Goal: Transaction & Acquisition: Purchase product/service

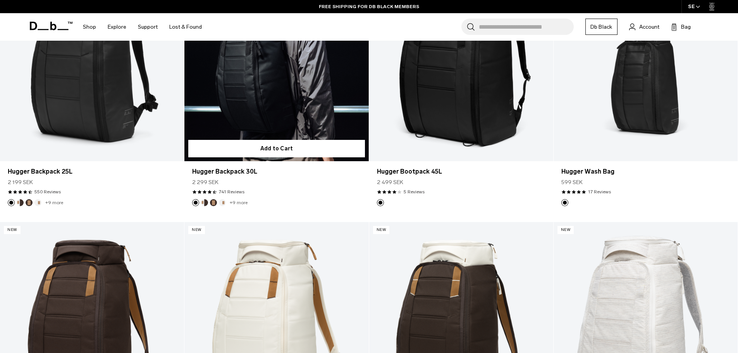
scroll to position [465, 0]
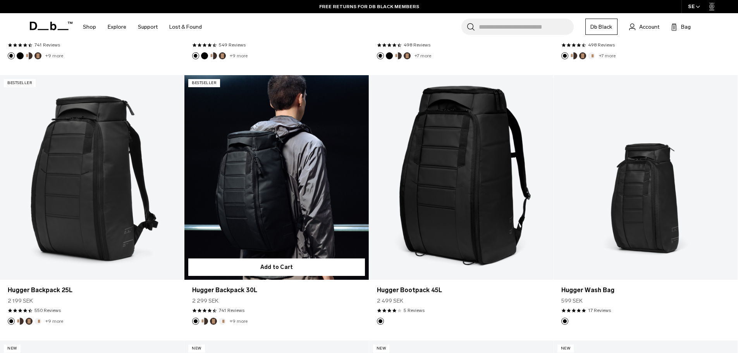
click at [309, 201] on link "Hugger Backpack 30L" at bounding box center [276, 177] width 184 height 204
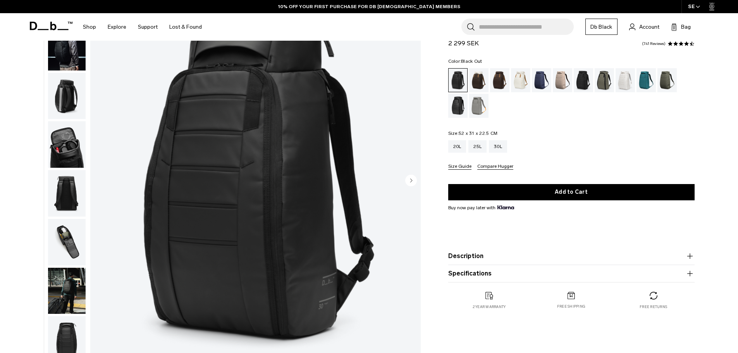
click at [690, 257] on icon "button" at bounding box center [689, 255] width 9 height 9
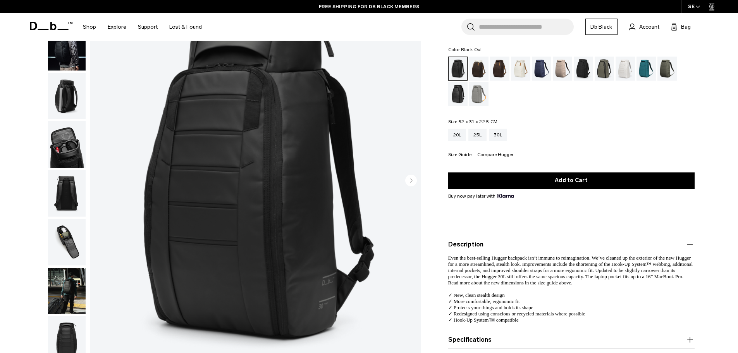
click at [691, 244] on icon "button" at bounding box center [689, 244] width 9 height 9
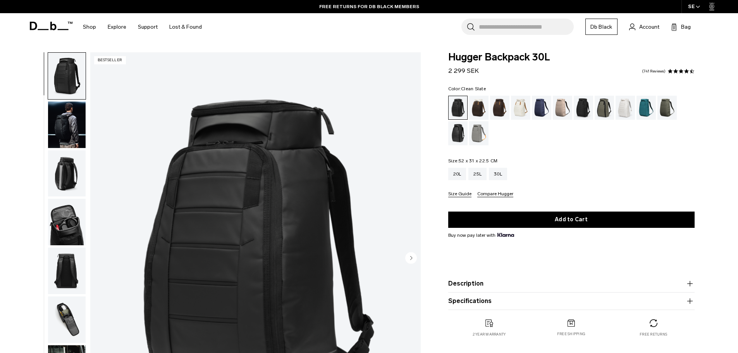
click at [623, 106] on div "Clean Slate" at bounding box center [625, 108] width 20 height 24
